Goal: Transaction & Acquisition: Purchase product/service

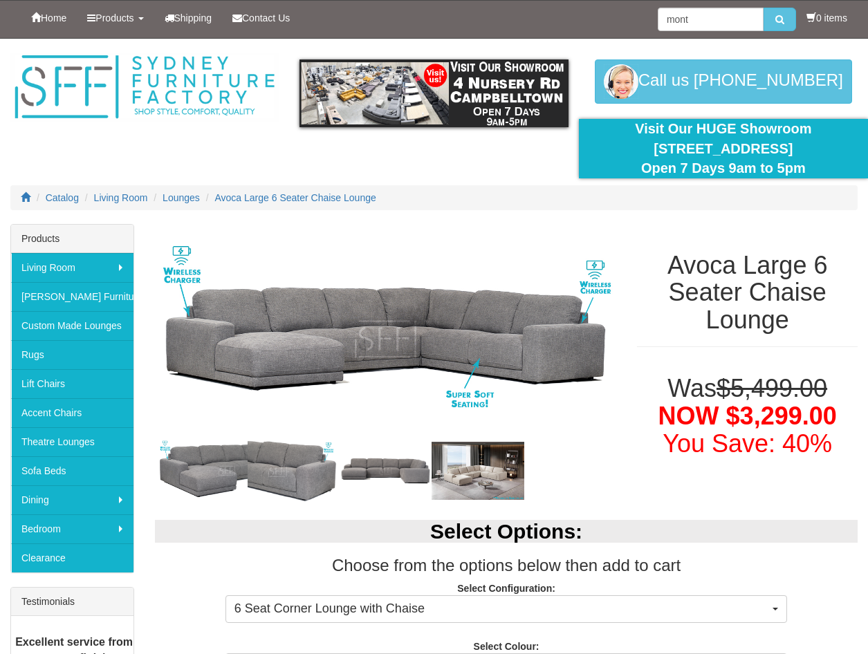
type input "mont"
click at [764, 8] on button "submit" at bounding box center [780, 20] width 33 height 24
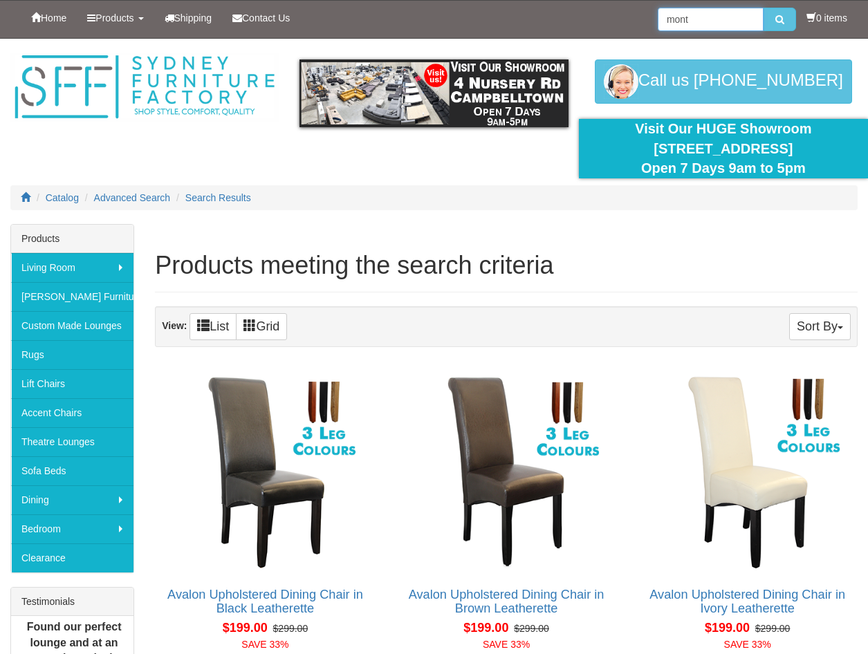
click at [695, 11] on input "mont" at bounding box center [711, 20] width 106 height 24
type input "monte"
click at [764, 8] on button "submit" at bounding box center [780, 20] width 33 height 24
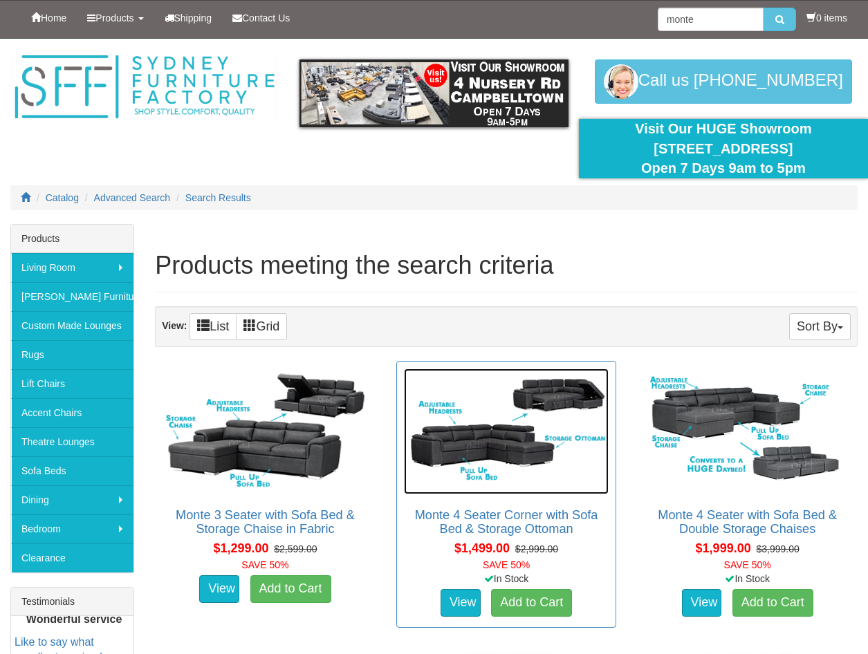
click at [509, 409] on img at bounding box center [506, 432] width 205 height 126
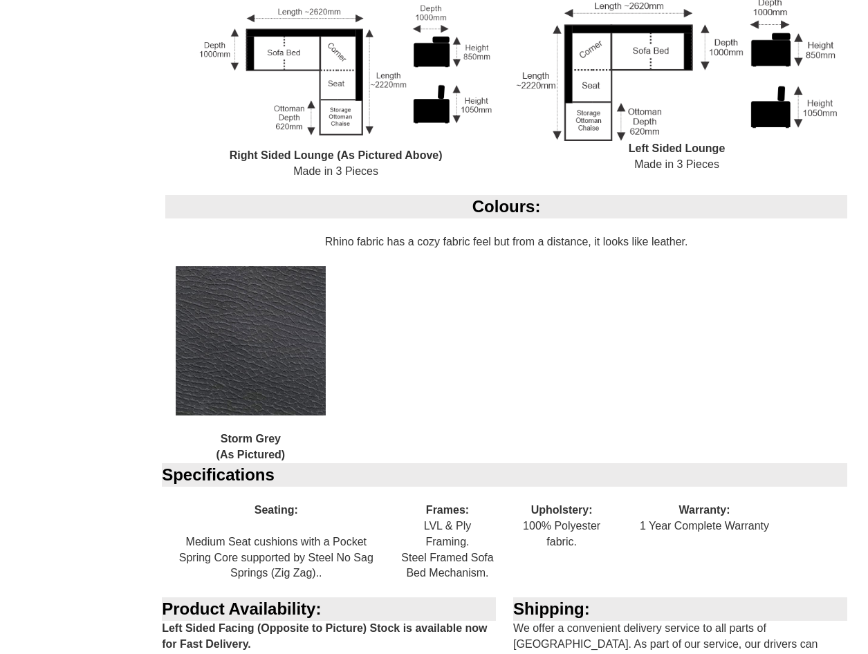
scroll to position [1430, 0]
